Goal: Task Accomplishment & Management: Use online tool/utility

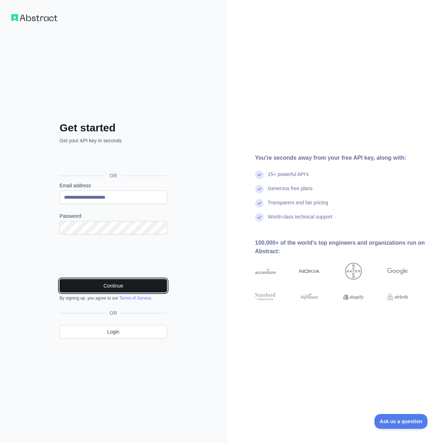
click at [142, 281] on button "Continue" at bounding box center [114, 285] width 108 height 13
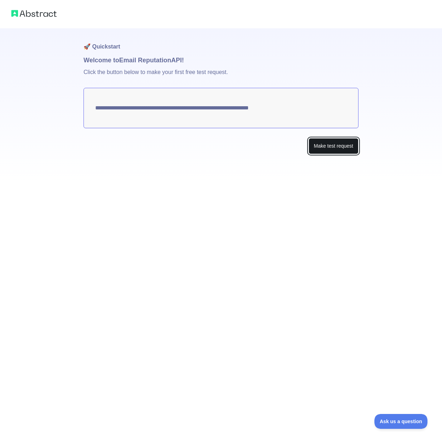
click at [329, 148] on button "Make test request" at bounding box center [334, 146] width 50 height 16
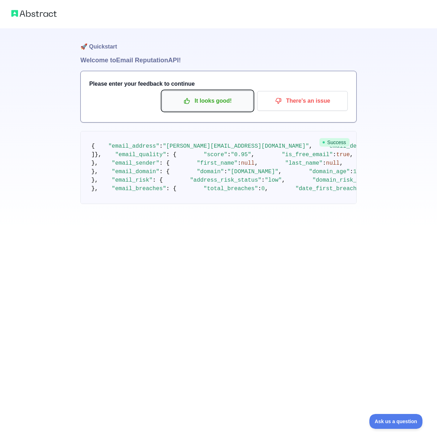
click at [220, 104] on p "It looks good!" at bounding box center [208, 101] width 80 height 12
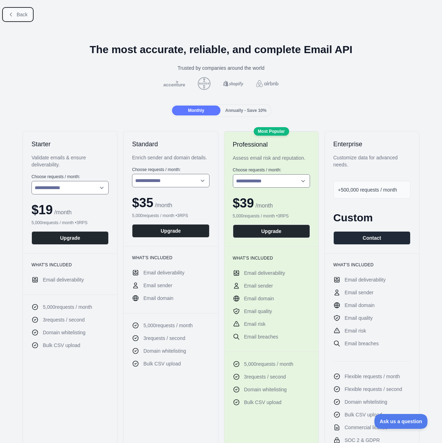
click at [16, 12] on button "Back" at bounding box center [18, 15] width 29 height 12
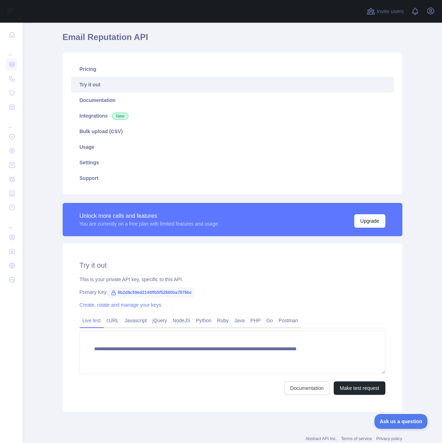
scroll to position [44, 0]
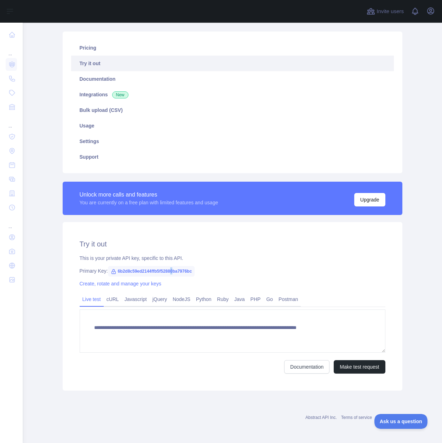
click at [169, 272] on span "6b2d8c59ed2144ffb5f52880ba7976bc" at bounding box center [151, 271] width 87 height 11
click at [191, 273] on span "6b2d8c59ed2144ffb5f52880ba7976bc" at bounding box center [151, 271] width 87 height 11
drag, startPoint x: 188, startPoint y: 270, endPoint x: 114, endPoint y: 271, distance: 73.7
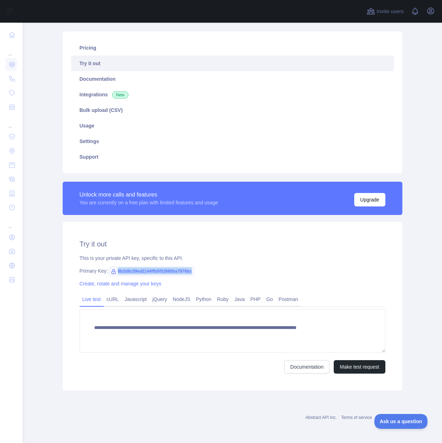
click at [114, 271] on div "Primary Key: 6b2d8c59ed2144ffb5f52880ba7976bc" at bounding box center [233, 270] width 306 height 7
copy span "6b2d8c59ed2144ffb5f52880ba7976bc"
